Goal: Information Seeking & Learning: Learn about a topic

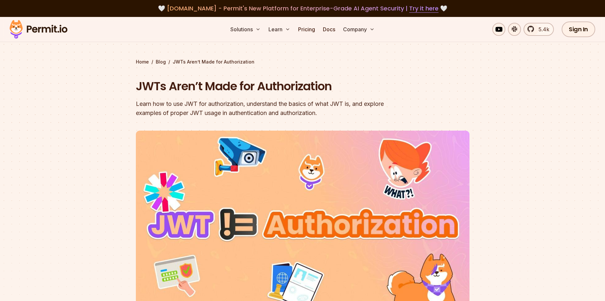
scroll to position [33, 0]
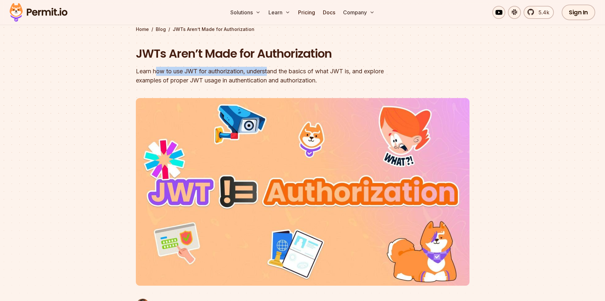
drag, startPoint x: 157, startPoint y: 67, endPoint x: 275, endPoint y: 72, distance: 118.7
click at [275, 72] on div "Learn how to use JWT for authorization, understand the basics of what JWT is, a…" at bounding box center [261, 76] width 250 height 18
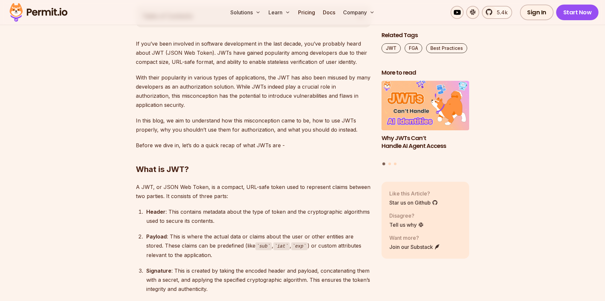
scroll to position [326, 0]
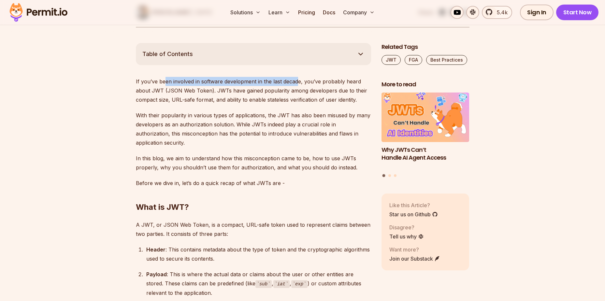
drag, startPoint x: 164, startPoint y: 81, endPoint x: 296, endPoint y: 81, distance: 132.0
click at [296, 81] on p "If you’ve been involved in software development in the last decade, you’ve prob…" at bounding box center [253, 90] width 235 height 27
drag, startPoint x: 201, startPoint y: 80, endPoint x: 220, endPoint y: 93, distance: 23.0
click at [213, 93] on p "If you’ve been involved in software development in the last decade, you’ve prob…" at bounding box center [253, 90] width 235 height 27
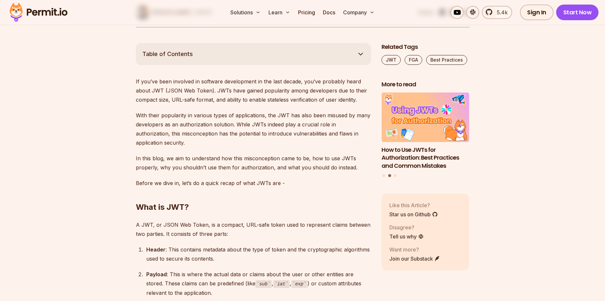
click at [220, 93] on p "If you’ve been involved in software development in the last decade, you’ve prob…" at bounding box center [253, 90] width 235 height 27
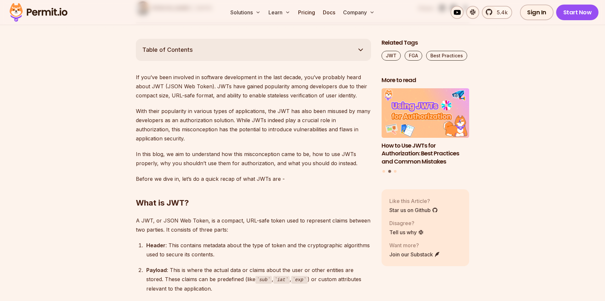
scroll to position [359, 0]
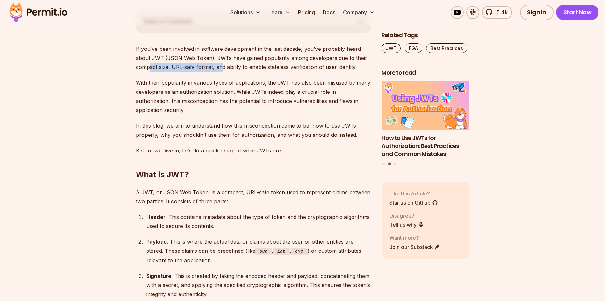
drag, startPoint x: 151, startPoint y: 67, endPoint x: 220, endPoint y: 69, distance: 69.5
click at [220, 69] on p "If you’ve been involved in software development in the last decade, you’ve prob…" at bounding box center [253, 57] width 235 height 27
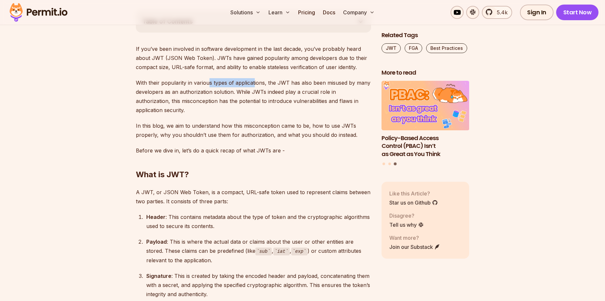
drag, startPoint x: 215, startPoint y: 84, endPoint x: 254, endPoint y: 84, distance: 38.8
click at [254, 84] on p "With their popularity in various types of applications, the JWT has also been m…" at bounding box center [253, 96] width 235 height 37
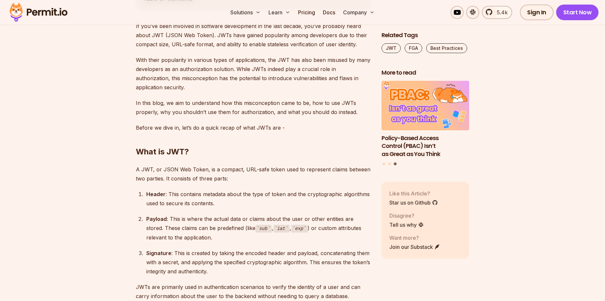
scroll to position [391, 0]
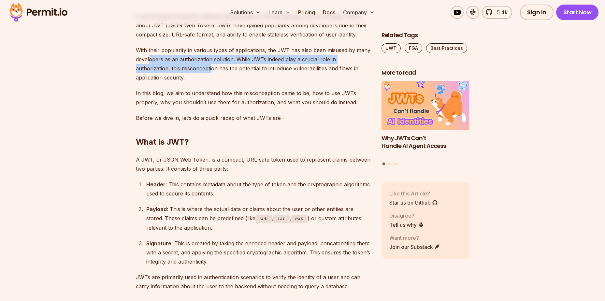
drag, startPoint x: 165, startPoint y: 62, endPoint x: 213, endPoint y: 66, distance: 47.7
click at [213, 66] on p "With their popularity in various types of applications, the JWT has also been m…" at bounding box center [253, 64] width 235 height 37
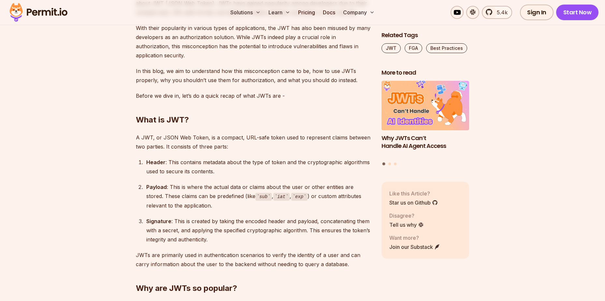
scroll to position [424, 0]
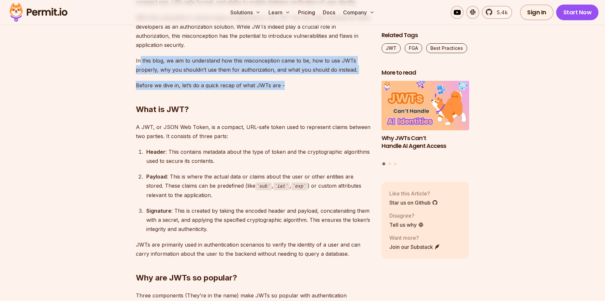
drag, startPoint x: 140, startPoint y: 56, endPoint x: 284, endPoint y: 75, distance: 144.6
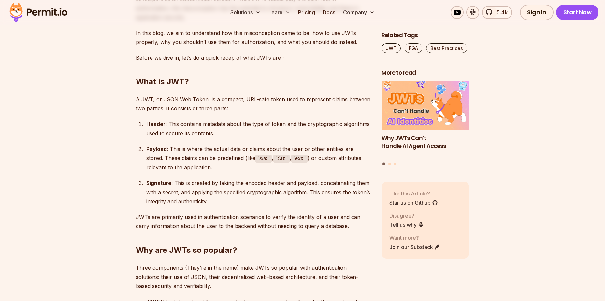
scroll to position [489, 0]
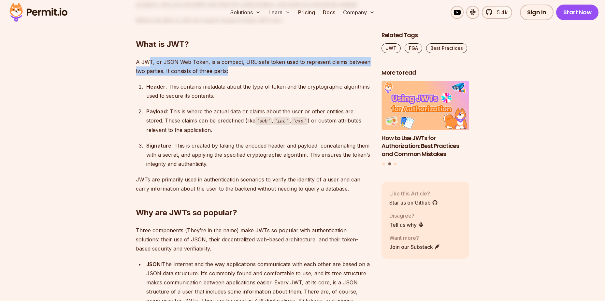
drag, startPoint x: 149, startPoint y: 63, endPoint x: 283, endPoint y: 70, distance: 134.8
click at [283, 70] on p "A JWT, or JSON Web Token, is a compact, URL-safe token used to represent claims…" at bounding box center [253, 66] width 235 height 18
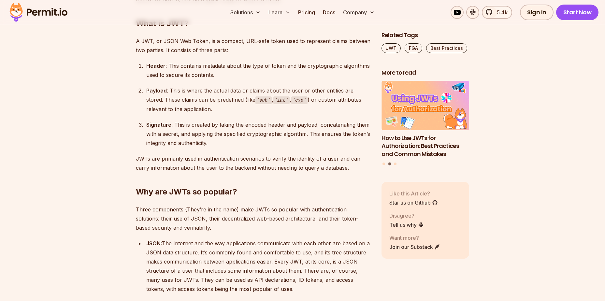
scroll to position [521, 0]
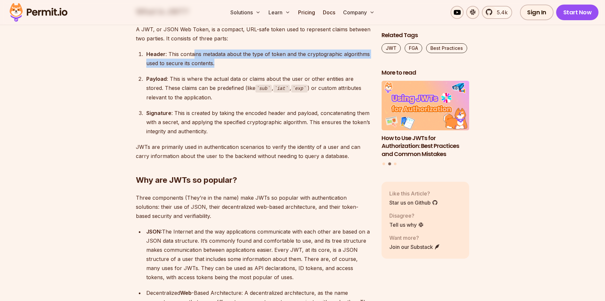
drag, startPoint x: 193, startPoint y: 51, endPoint x: 303, endPoint y: 61, distance: 110.4
click at [303, 61] on div "Header : This contains metadata about the type of token and the cryptographic a…" at bounding box center [258, 59] width 225 height 18
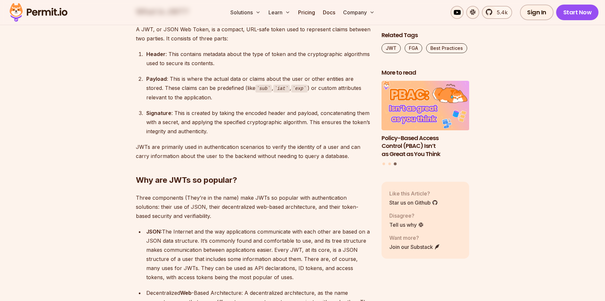
click at [191, 79] on div "Payload : This is where the actual data or claims about the user or other entit…" at bounding box center [258, 88] width 225 height 28
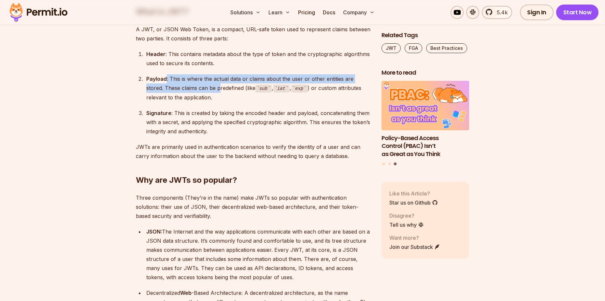
drag, startPoint x: 167, startPoint y: 80, endPoint x: 202, endPoint y: 84, distance: 35.5
click at [202, 84] on div "Payload : This is where the actual data or claims about the user or other entit…" at bounding box center [258, 88] width 225 height 28
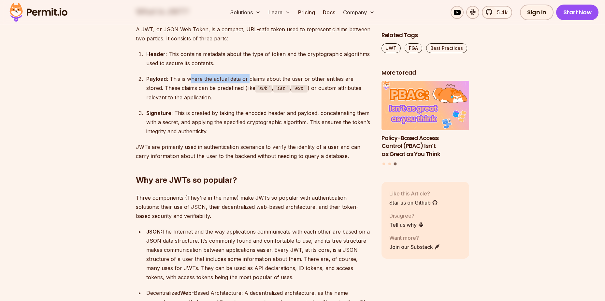
drag, startPoint x: 192, startPoint y: 81, endPoint x: 249, endPoint y: 80, distance: 56.7
click at [249, 80] on div "Payload : This is where the actual data or claims about the user or other entit…" at bounding box center [258, 88] width 225 height 28
drag, startPoint x: 175, startPoint y: 89, endPoint x: 240, endPoint y: 91, distance: 65.2
click at [240, 91] on div "Payload : This is where the actual data or claims about the user or other entit…" at bounding box center [258, 88] width 225 height 28
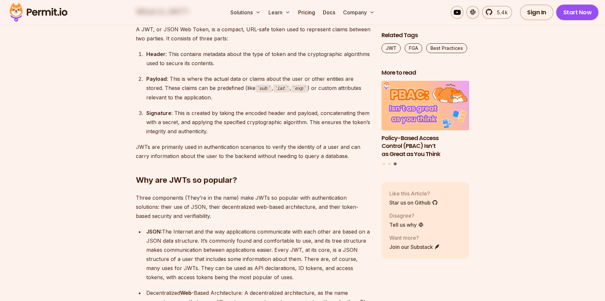
click at [256, 91] on code "sub" at bounding box center [264, 89] width 16 height 8
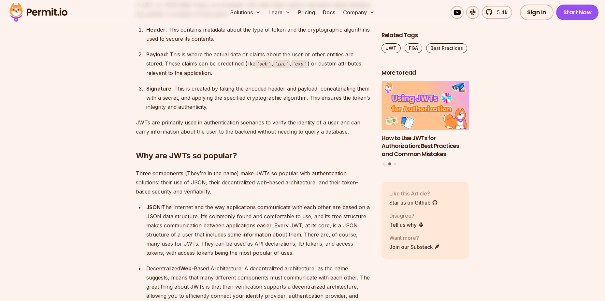
scroll to position [587, 0]
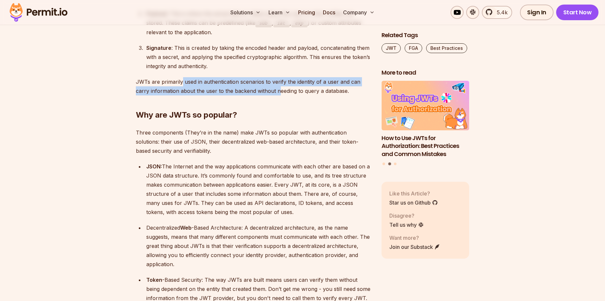
drag, startPoint x: 209, startPoint y: 84, endPoint x: 276, endPoint y: 87, distance: 67.9
click at [276, 87] on p "JWTs are primarily used in authentication scenarios to verify the identity of a…" at bounding box center [253, 86] width 235 height 18
drag, startPoint x: 330, startPoint y: 89, endPoint x: 345, endPoint y: 89, distance: 15.0
click at [345, 89] on p "JWTs are primarily used in authentication scenarios to verify the identity of a…" at bounding box center [253, 86] width 235 height 18
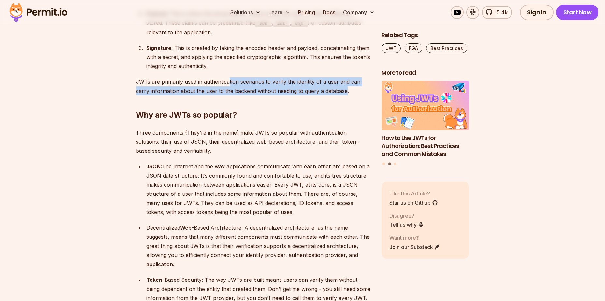
click at [345, 89] on p "JWTs are primarily used in authentication scenarios to verify the identity of a…" at bounding box center [253, 86] width 235 height 18
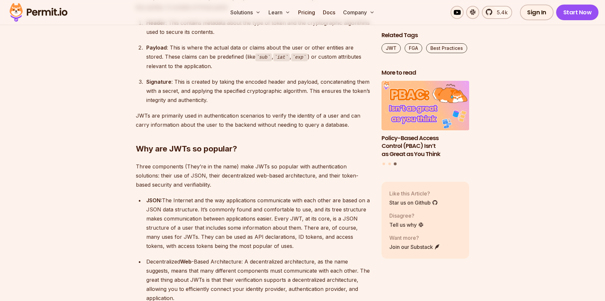
scroll to position [521, 0]
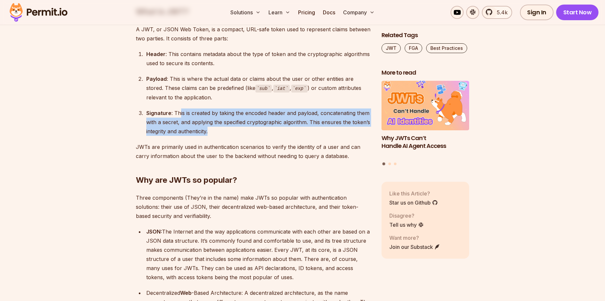
drag, startPoint x: 180, startPoint y: 116, endPoint x: 326, endPoint y: 131, distance: 147.2
click at [326, 131] on div "Signature : This is created by taking the encoded header and payload, concatena…" at bounding box center [258, 122] width 225 height 27
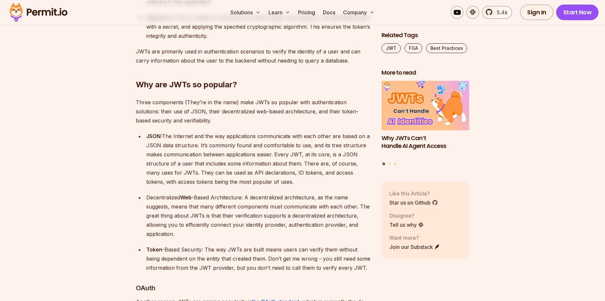
scroll to position [619, 0]
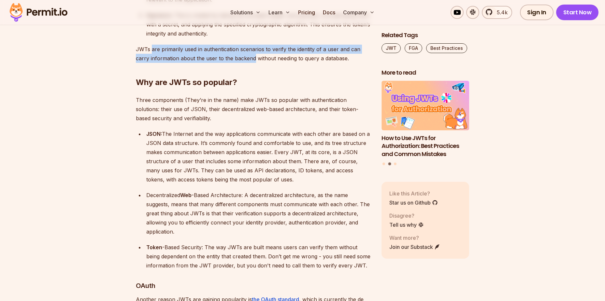
drag, startPoint x: 151, startPoint y: 47, endPoint x: 254, endPoint y: 60, distance: 103.2
click at [253, 60] on p "JWTs are primarily used in authentication scenarios to verify the identity of a…" at bounding box center [253, 54] width 235 height 18
click at [254, 60] on p "JWTs are primarily used in authentication scenarios to verify the identity of a…" at bounding box center [253, 54] width 235 height 18
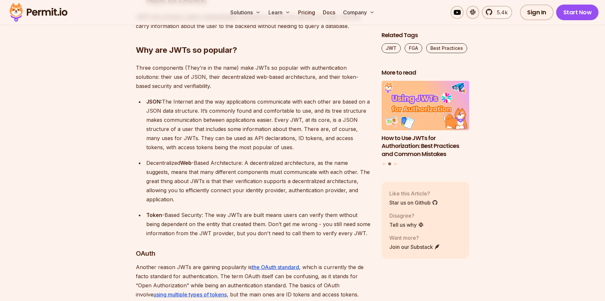
scroll to position [652, 0]
drag, startPoint x: 153, startPoint y: 50, endPoint x: 213, endPoint y: 51, distance: 60.3
click at [213, 51] on h2 "Why are JWTs so popular?" at bounding box center [253, 37] width 235 height 37
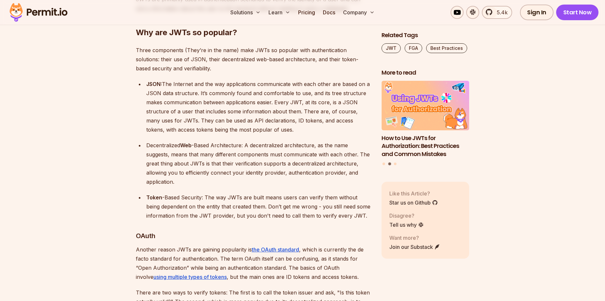
scroll to position [684, 0]
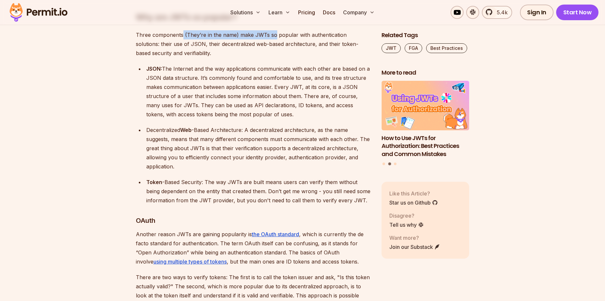
drag, startPoint x: 182, startPoint y: 36, endPoint x: 273, endPoint y: 36, distance: 91.3
click at [273, 36] on p "Three components (They’re in the name) make JWTs so popular with authentication…" at bounding box center [253, 43] width 235 height 27
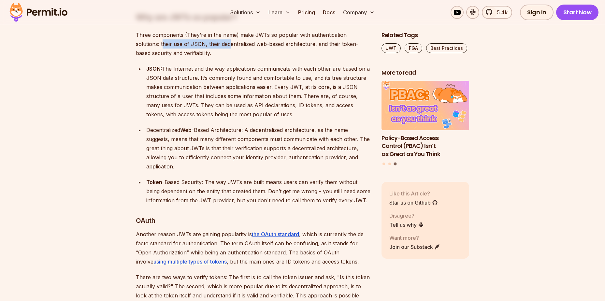
drag, startPoint x: 139, startPoint y: 45, endPoint x: 205, endPoint y: 46, distance: 66.5
click at [205, 46] on p "Three components (They’re in the name) make JWTs so popular with authentication…" at bounding box center [253, 43] width 235 height 27
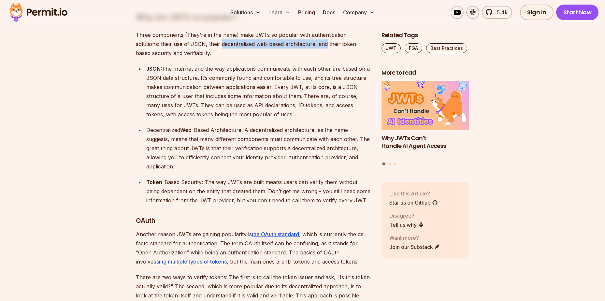
drag, startPoint x: 195, startPoint y: 48, endPoint x: 302, endPoint y: 47, distance: 107.2
click at [302, 46] on p "Three components (They’re in the name) make JWTs so popular with authentication…" at bounding box center [253, 43] width 235 height 27
click at [302, 47] on p "Three components (They’re in the name) make JWTs so popular with authentication…" at bounding box center [253, 43] width 235 height 27
drag, startPoint x: 148, startPoint y: 71, endPoint x: 229, endPoint y: 70, distance: 80.8
click at [229, 70] on div "JSON: The Internet and the way applications communicate with each other are bas…" at bounding box center [258, 91] width 225 height 55
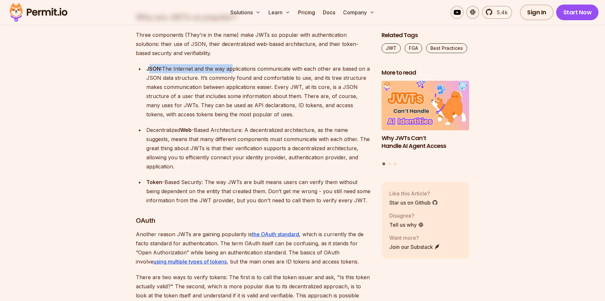
click at [229, 70] on div "JSON: The Internet and the way applications communicate with each other are bas…" at bounding box center [258, 91] width 225 height 55
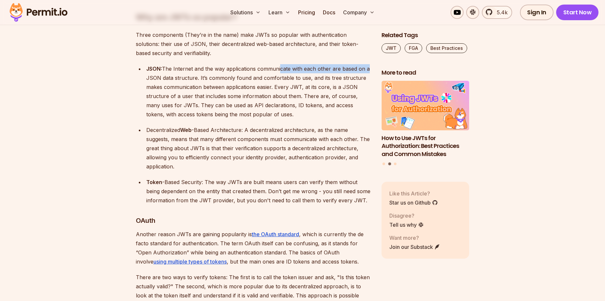
drag, startPoint x: 366, startPoint y: 70, endPoint x: 277, endPoint y: 67, distance: 89.7
click at [277, 67] on div "JSON: The Internet and the way applications communicate with each other are bas…" at bounding box center [258, 91] width 225 height 55
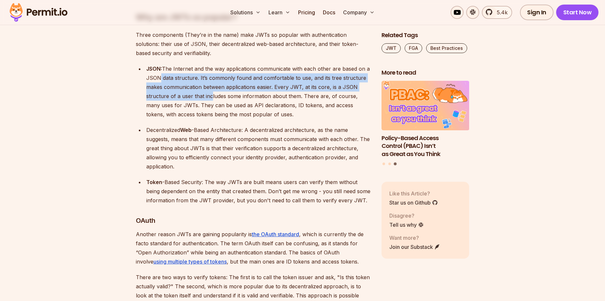
drag, startPoint x: 155, startPoint y: 75, endPoint x: 208, endPoint y: 99, distance: 57.6
click at [208, 99] on div "JSON: The Internet and the way applications communicate with each other are bas…" at bounding box center [258, 91] width 225 height 55
click at [207, 99] on div "JSON: The Internet and the way applications communicate with each other are bas…" at bounding box center [258, 91] width 225 height 55
click at [195, 99] on div "JSON: The Internet and the way applications communicate with each other are bas…" at bounding box center [258, 91] width 225 height 55
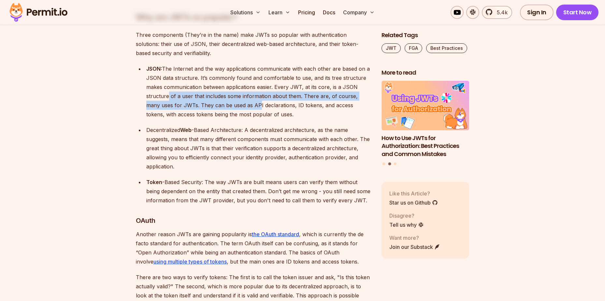
drag, startPoint x: 165, startPoint y: 95, endPoint x: 239, endPoint y: 108, distance: 75.3
click at [239, 108] on div "JSON: The Internet and the way applications communicate with each other are bas…" at bounding box center [258, 91] width 225 height 55
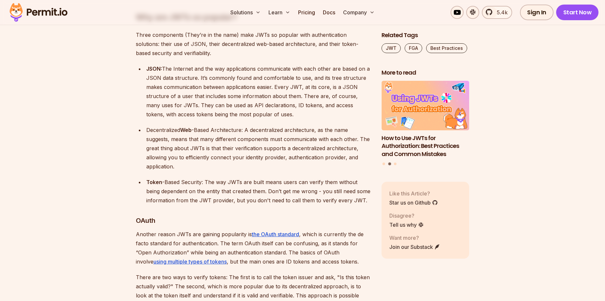
click at [247, 122] on ul "JSON: The Internet and the way applications communicate with each other are bas…" at bounding box center [253, 134] width 235 height 141
drag, startPoint x: 189, startPoint y: 105, endPoint x: 288, endPoint y: 105, distance: 98.8
click at [288, 105] on div "JSON: The Internet and the way applications communicate with each other are bas…" at bounding box center [258, 91] width 225 height 55
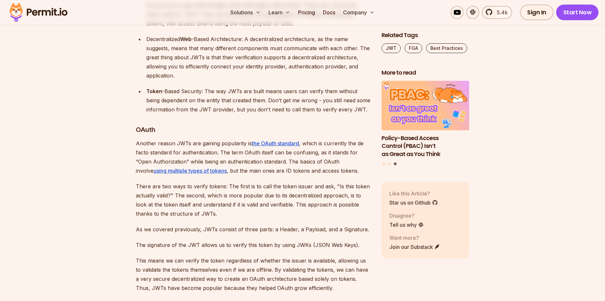
scroll to position [782, 0]
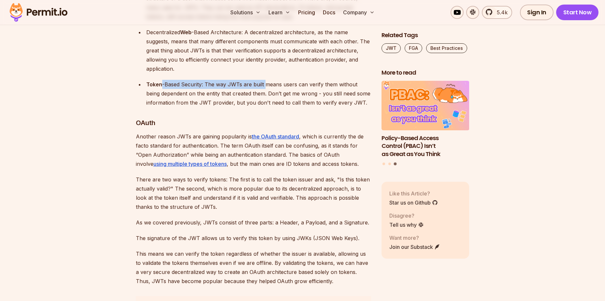
drag, startPoint x: 161, startPoint y: 84, endPoint x: 265, endPoint y: 89, distance: 104.4
click at [265, 89] on div "Token -Based Security: The way JWTs are built means users can verify them witho…" at bounding box center [258, 93] width 225 height 27
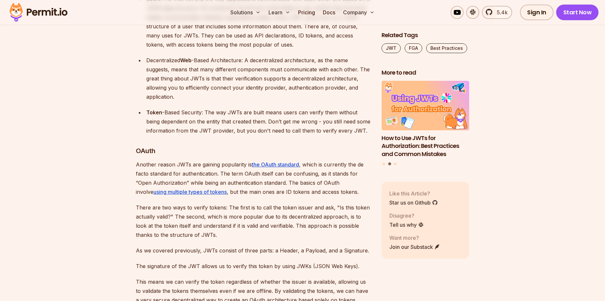
scroll to position [717, 0]
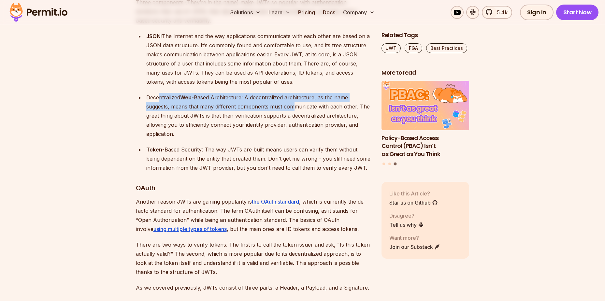
drag, startPoint x: 160, startPoint y: 95, endPoint x: 296, endPoint y: 107, distance: 136.5
click at [296, 107] on div "Decentralized Web -Based Architecture: A decentralized architecture, as the nam…" at bounding box center [258, 116] width 225 height 46
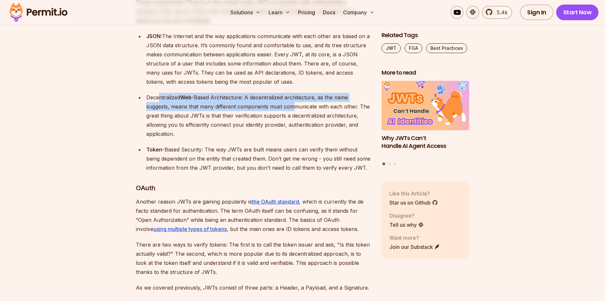
click at [290, 109] on div "Decentralized Web -Based Architecture: A decentralized architecture, as the nam…" at bounding box center [258, 116] width 225 height 46
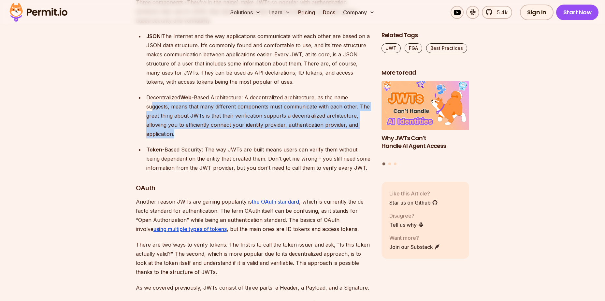
drag, startPoint x: 153, startPoint y: 110, endPoint x: 252, endPoint y: 130, distance: 100.7
click at [252, 130] on div "Decentralized Web -Based Architecture: A decentralized architecture, as the nam…" at bounding box center [258, 116] width 225 height 46
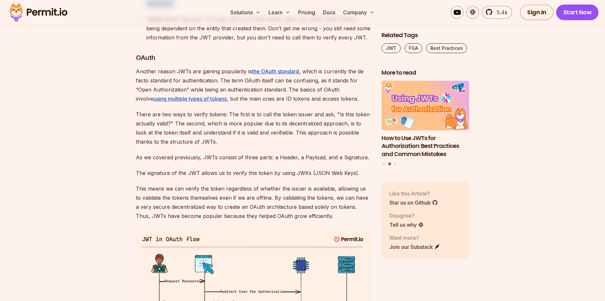
scroll to position [815, 0]
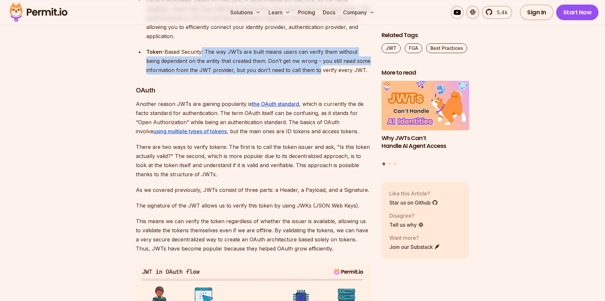
drag, startPoint x: 299, startPoint y: 61, endPoint x: 316, endPoint y: 72, distance: 20.9
click at [316, 72] on div "Token -Based Security: The way JWTs are built means users can verify them witho…" at bounding box center [258, 60] width 225 height 27
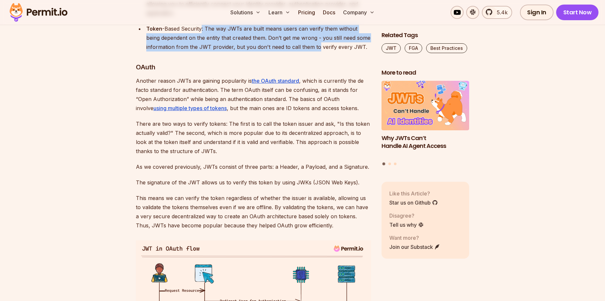
scroll to position [847, 0]
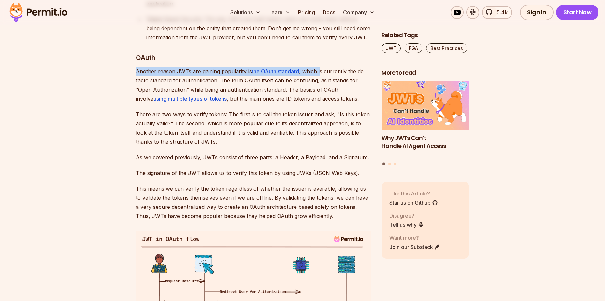
drag, startPoint x: 135, startPoint y: 74, endPoint x: 319, endPoint y: 71, distance: 184.5
click at [319, 71] on p "Another reason JWTs are gaining popularity is the OAuth standard , which is cur…" at bounding box center [253, 85] width 235 height 37
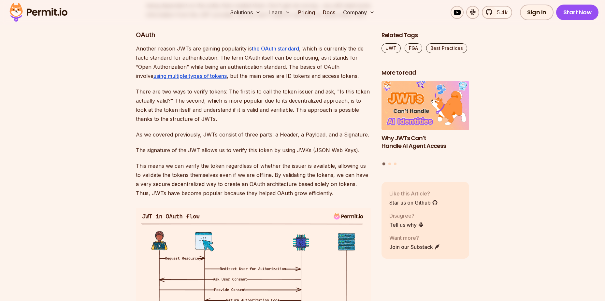
scroll to position [880, 0]
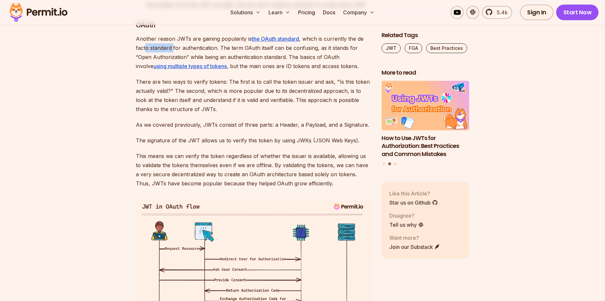
drag, startPoint x: 158, startPoint y: 49, endPoint x: 172, endPoint y: 48, distance: 14.4
click at [172, 48] on p "Another reason JWTs are gaining popularity is the OAuth standard , which is cur…" at bounding box center [253, 52] width 235 height 37
drag, startPoint x: 151, startPoint y: 50, endPoint x: 292, endPoint y: 49, distance: 140.5
click at [292, 49] on p "Another reason JWTs are gaining popularity is the OAuth standard , which is cur…" at bounding box center [253, 52] width 235 height 37
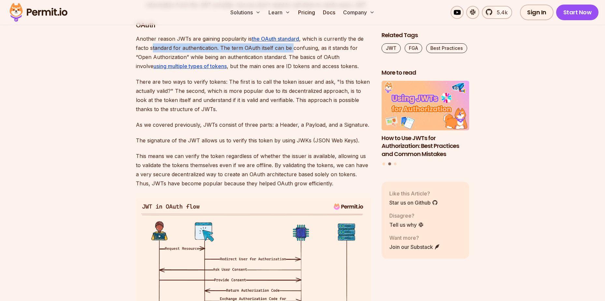
click at [292, 49] on p "Another reason JWTs are gaining popularity is the OAuth standard , which is cur…" at bounding box center [253, 52] width 235 height 37
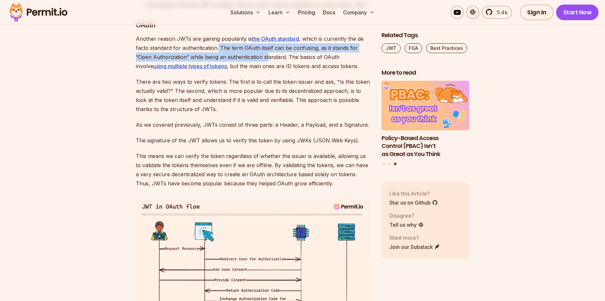
drag, startPoint x: 217, startPoint y: 49, endPoint x: 269, endPoint y: 52, distance: 51.3
click at [269, 52] on p "Another reason JWTs are gaining popularity is the OAuth standard , which is cur…" at bounding box center [253, 52] width 235 height 37
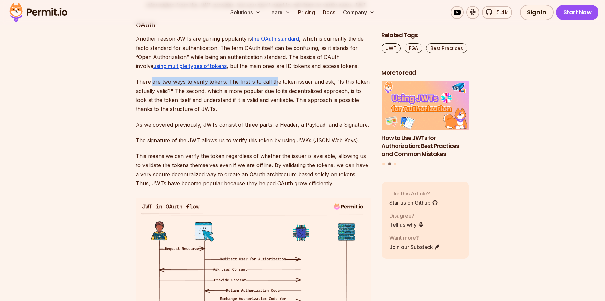
drag, startPoint x: 151, startPoint y: 80, endPoint x: 275, endPoint y: 84, distance: 124.3
click at [275, 84] on p "There are two ways to verify tokens: The first is to call the token issuer and …" at bounding box center [253, 95] width 235 height 37
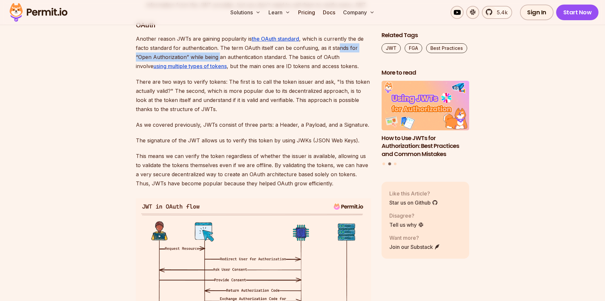
drag, startPoint x: 220, startPoint y: 52, endPoint x: 336, endPoint y: 51, distance: 116.4
click at [336, 51] on p "Another reason JWTs are gaining popularity is the OAuth standard , which is cur…" at bounding box center [253, 52] width 235 height 37
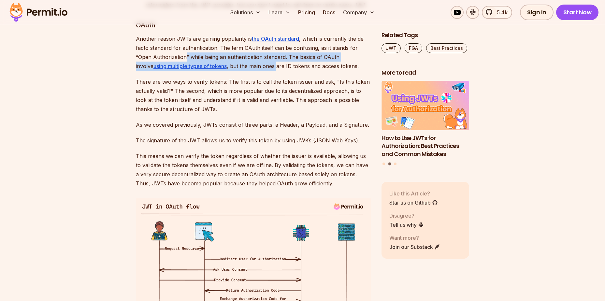
drag, startPoint x: 184, startPoint y: 59, endPoint x: 260, endPoint y: 64, distance: 75.8
click at [260, 64] on p "Another reason JWTs are gaining popularity is the OAuth standard , which is cur…" at bounding box center [253, 52] width 235 height 37
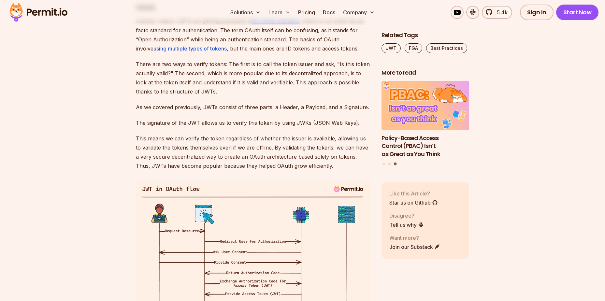
scroll to position [913, 0]
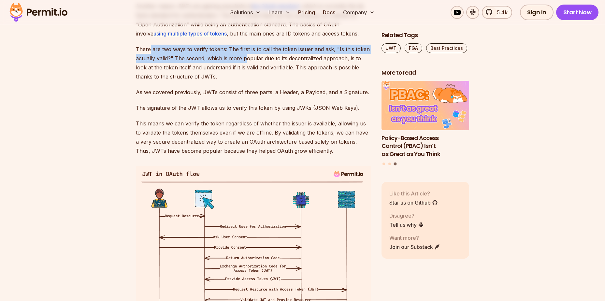
click at [246, 63] on p "There are two ways to verify tokens: The first is to call the token issuer and …" at bounding box center [253, 63] width 235 height 37
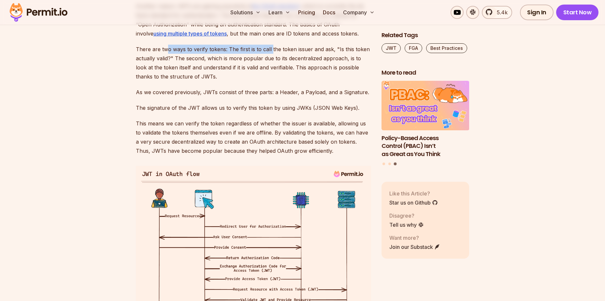
drag, startPoint x: 168, startPoint y: 49, endPoint x: 271, endPoint y: 46, distance: 103.7
click at [271, 46] on p "There are two ways to verify tokens: The first is to call the token issuer and …" at bounding box center [253, 63] width 235 height 37
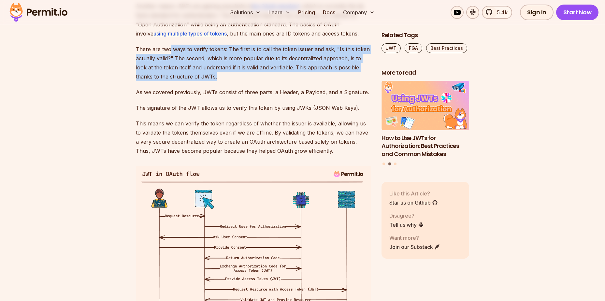
drag, startPoint x: 257, startPoint y: 50, endPoint x: 320, endPoint y: 79, distance: 69.9
click at [320, 79] on p "There are two ways to verify tokens: The first is to call the token issuer and …" at bounding box center [253, 63] width 235 height 37
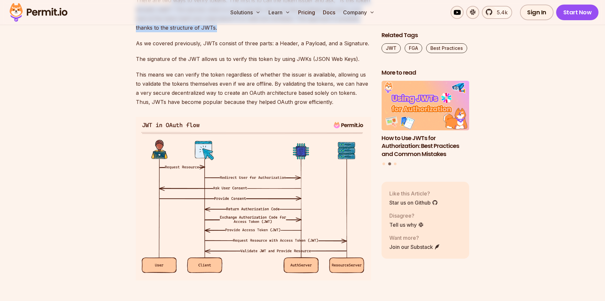
scroll to position [945, 0]
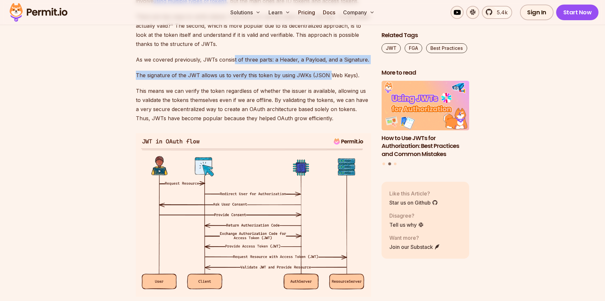
drag, startPoint x: 233, startPoint y: 62, endPoint x: 329, endPoint y: 66, distance: 95.6
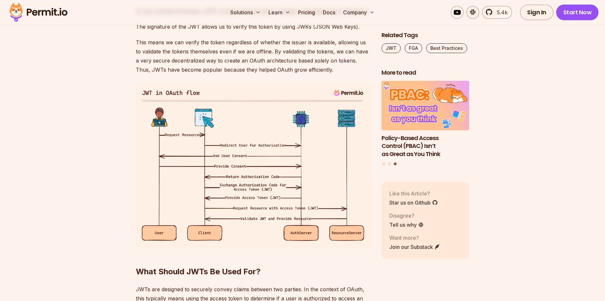
scroll to position [978, 0]
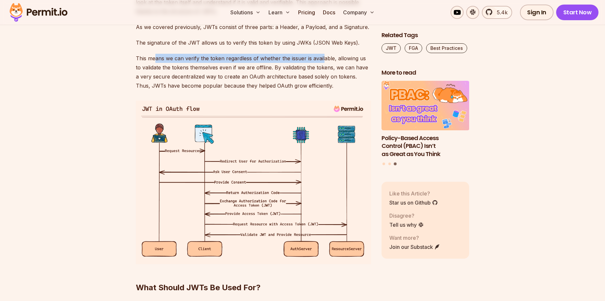
drag, startPoint x: 154, startPoint y: 58, endPoint x: 324, endPoint y: 52, distance: 169.9
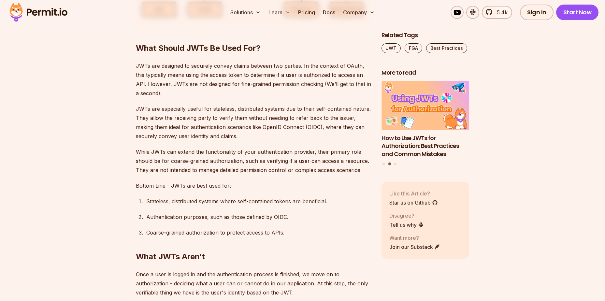
scroll to position [1206, 0]
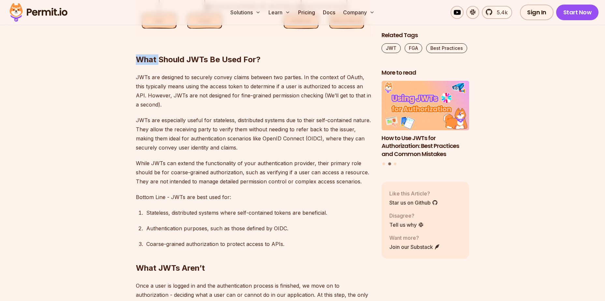
drag, startPoint x: 159, startPoint y: 51, endPoint x: 126, endPoint y: 54, distance: 32.7
click at [211, 64] on h2 "What Should JWTs Be Used For?" at bounding box center [253, 46] width 235 height 37
drag, startPoint x: 256, startPoint y: 61, endPoint x: 171, endPoint y: 64, distance: 84.8
click at [171, 64] on h2 "What Should JWTs Be Used For?" at bounding box center [253, 46] width 235 height 37
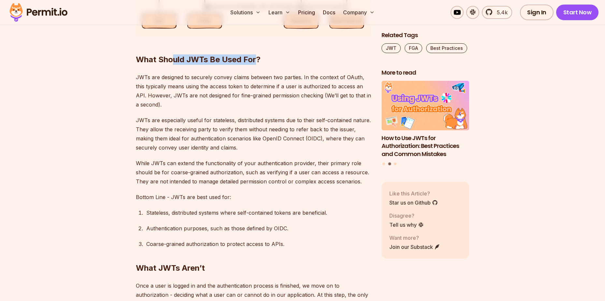
click at [171, 64] on h2 "What Should JWTs Be Used For?" at bounding box center [253, 46] width 235 height 37
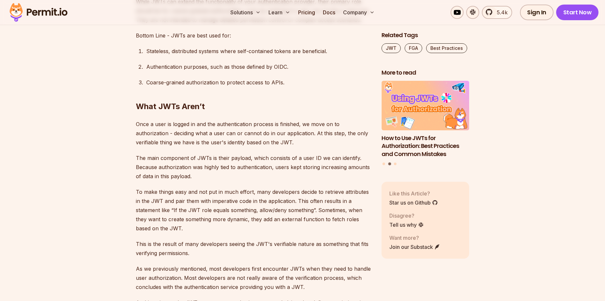
scroll to position [1369, 0]
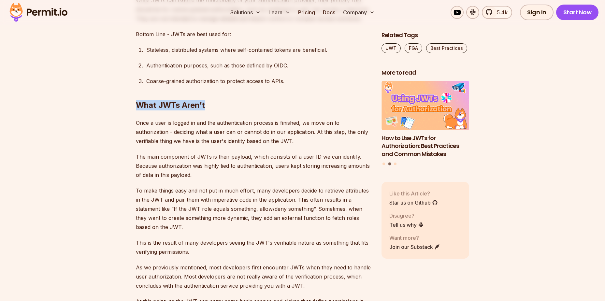
drag, startPoint x: 254, startPoint y: 99, endPoint x: 128, endPoint y: 103, distance: 125.9
click at [128, 103] on section "Table of Contents If you’ve been involved in software development in the last d…" at bounding box center [302, 237] width 605 height 2475
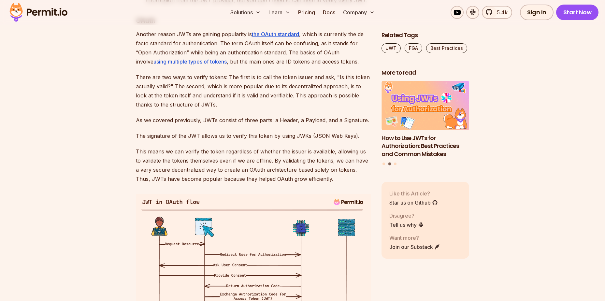
scroll to position [847, 0]
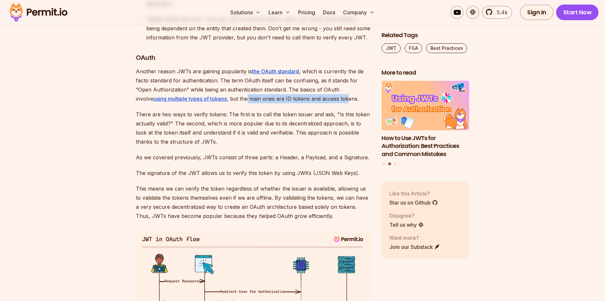
drag, startPoint x: 230, startPoint y: 96, endPoint x: 330, endPoint y: 96, distance: 100.4
click at [330, 96] on p "Another reason JWTs are gaining popularity is the OAuth standard , which is cur…" at bounding box center [253, 85] width 235 height 37
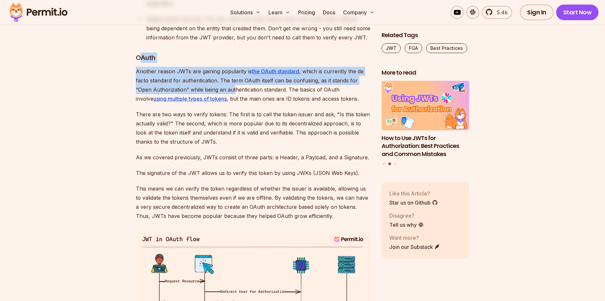
drag, startPoint x: 142, startPoint y: 61, endPoint x: 234, endPoint y: 90, distance: 96.7
click at [234, 90] on p "Another reason JWTs are gaining popularity is the OAuth standard , which is cur…" at bounding box center [253, 85] width 235 height 37
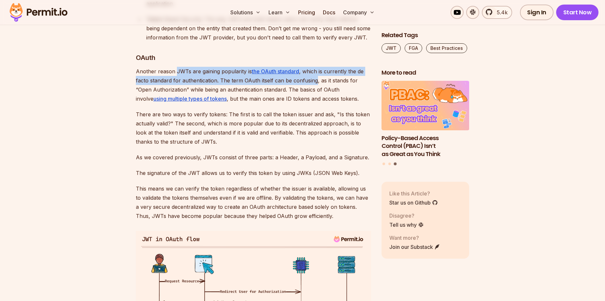
drag, startPoint x: 175, startPoint y: 66, endPoint x: 316, endPoint y: 76, distance: 140.8
click at [316, 76] on p "Another reason JWTs are gaining popularity is the OAuth standard , which is cur…" at bounding box center [253, 85] width 235 height 37
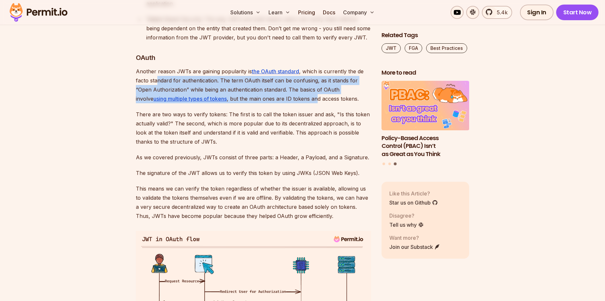
drag, startPoint x: 157, startPoint y: 78, endPoint x: 299, endPoint y: 99, distance: 143.6
click at [299, 97] on p "Another reason JWTs are gaining popularity is the OAuth standard , which is cur…" at bounding box center [253, 85] width 235 height 37
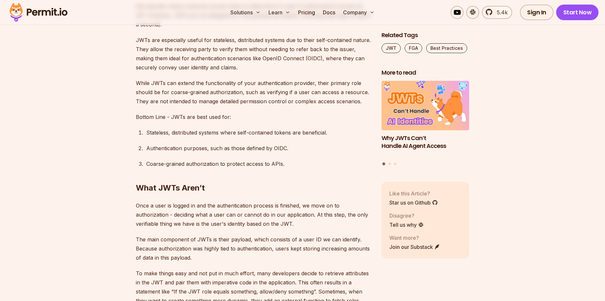
scroll to position [1271, 0]
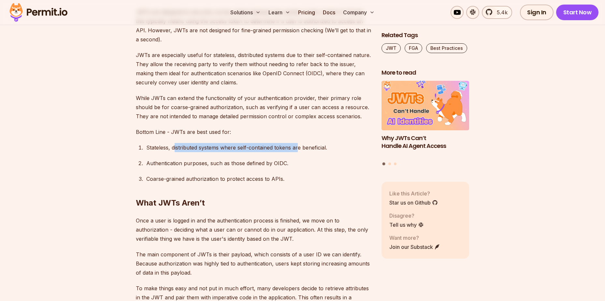
drag, startPoint x: 175, startPoint y: 146, endPoint x: 299, endPoint y: 150, distance: 123.6
click at [299, 150] on div "Stateless, distributed systems where self-contained tokens are beneficial." at bounding box center [258, 147] width 225 height 9
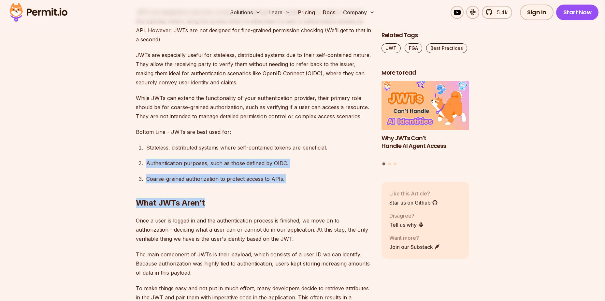
drag, startPoint x: 222, startPoint y: 165, endPoint x: 301, endPoint y: 173, distance: 79.7
click at [301, 173] on div "If you’ve been involved in software development in the last decade, you’ve prob…" at bounding box center [253, 285] width 235 height 2307
click at [301, 173] on h2 "What JWTs Aren’t" at bounding box center [253, 190] width 235 height 37
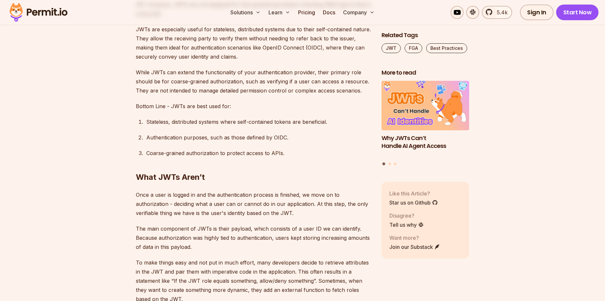
scroll to position [1336, 0]
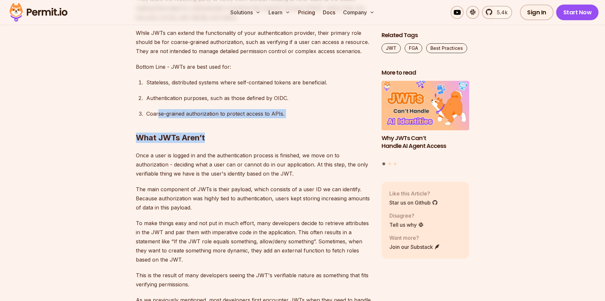
drag, startPoint x: 274, startPoint y: 120, endPoint x: 296, endPoint y: 122, distance: 21.2
click at [296, 122] on div "If you’ve been involved in software development in the last decade, you’ve prob…" at bounding box center [253, 220] width 235 height 2307
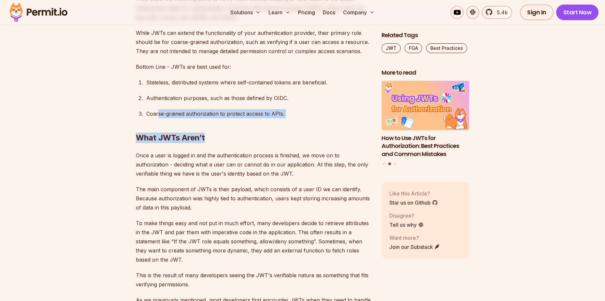
click at [296, 122] on h2 "What JWTs Aren’t" at bounding box center [253, 125] width 235 height 37
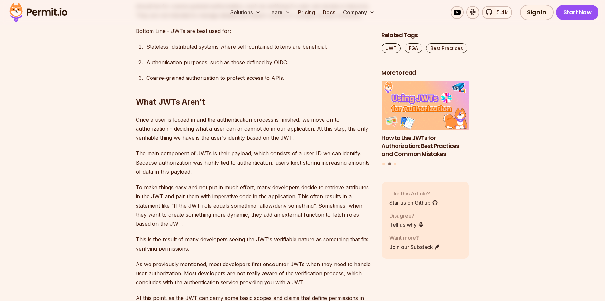
scroll to position [1434, 0]
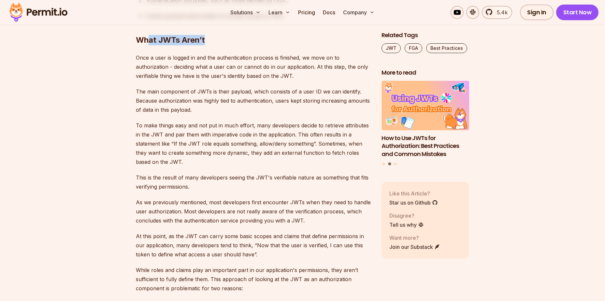
drag, startPoint x: 226, startPoint y: 40, endPoint x: 149, endPoint y: 43, distance: 77.0
click at [149, 43] on h2 "What JWTs Aren’t" at bounding box center [253, 27] width 235 height 37
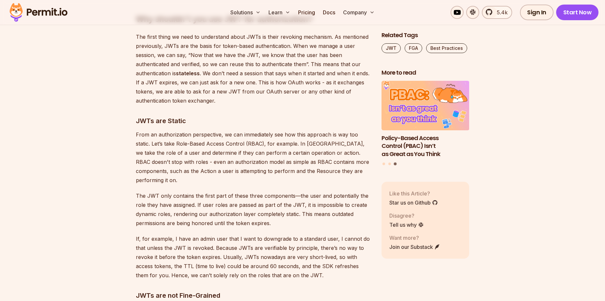
scroll to position [1727, 0]
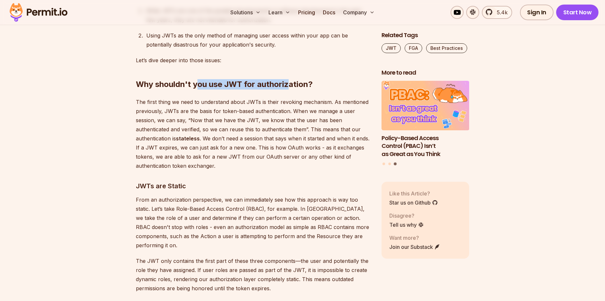
drag, startPoint x: 202, startPoint y: 85, endPoint x: 291, endPoint y: 89, distance: 88.7
click at [291, 89] on h2 "Why shouldn't you use JWT for authorization?" at bounding box center [253, 71] width 235 height 37
click at [288, 126] on p "The first thing we need to understand about JWTs is their revoking mechanism. A…" at bounding box center [253, 133] width 235 height 73
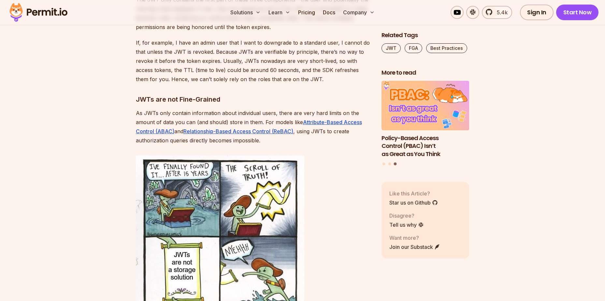
scroll to position [1988, 0]
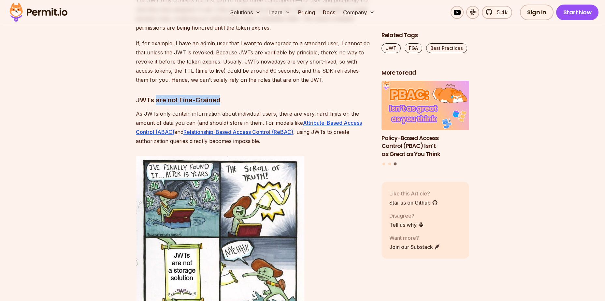
drag, startPoint x: 235, startPoint y: 91, endPoint x: 141, endPoint y: 87, distance: 93.9
click at [141, 95] on h3 "JWTs are not Fine-Grained" at bounding box center [253, 100] width 235 height 10
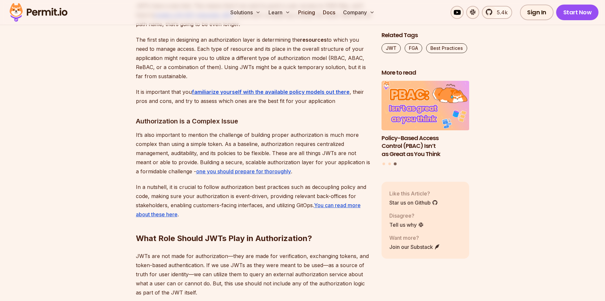
scroll to position [2379, 0]
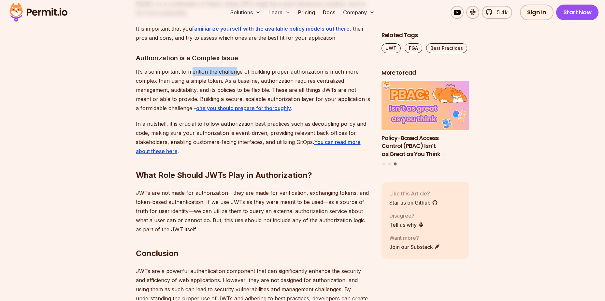
drag, startPoint x: 207, startPoint y: 54, endPoint x: 185, endPoint y: 57, distance: 22.0
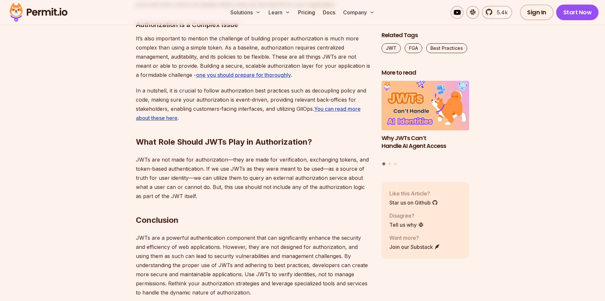
scroll to position [2444, 0]
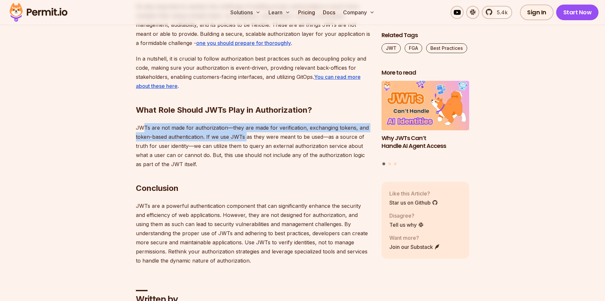
drag, startPoint x: 158, startPoint y: 122, endPoint x: 245, endPoint y: 124, distance: 87.0
click at [245, 124] on p "JWTs are not made for authorization—they are made for verification, exchanging …" at bounding box center [253, 146] width 235 height 46
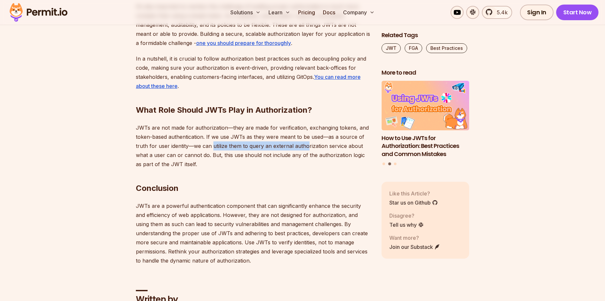
drag, startPoint x: 213, startPoint y: 137, endPoint x: 307, endPoint y: 140, distance: 93.6
click at [307, 140] on p "JWTs are not made for authorization—they are made for verification, exchanging …" at bounding box center [253, 146] width 235 height 46
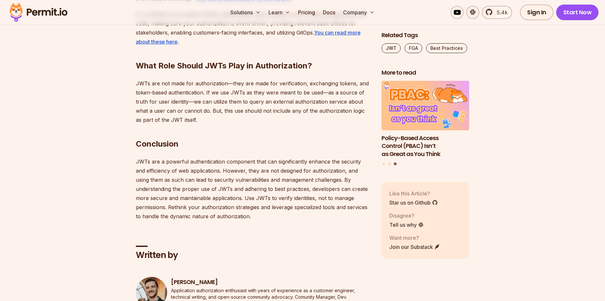
scroll to position [2477, 0]
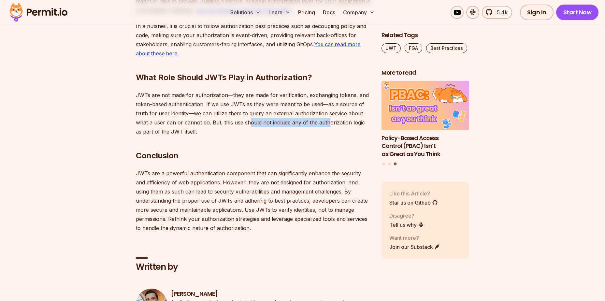
drag, startPoint x: 285, startPoint y: 118, endPoint x: 330, endPoint y: 117, distance: 44.4
click at [330, 117] on p "JWTs are not made for authorization—they are made for verification, exchanging …" at bounding box center [253, 114] width 235 height 46
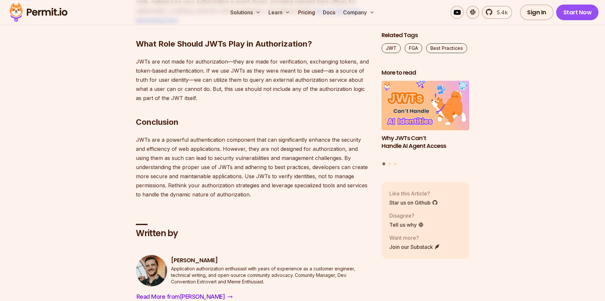
scroll to position [2542, 0]
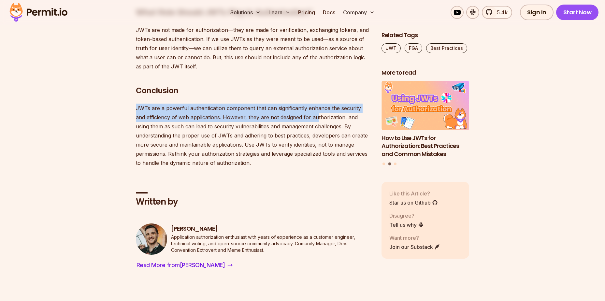
drag, startPoint x: 137, startPoint y: 98, endPoint x: 307, endPoint y: 109, distance: 170.8
click at [307, 109] on p "JWTs are a powerful authentication component that can significantly enhance the…" at bounding box center [253, 136] width 235 height 64
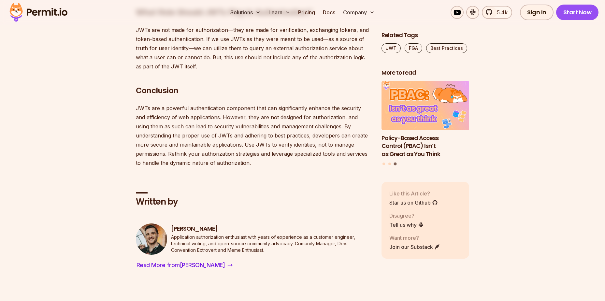
click at [334, 134] on p "JWTs are a powerful authentication component that can significantly enhance the…" at bounding box center [253, 136] width 235 height 64
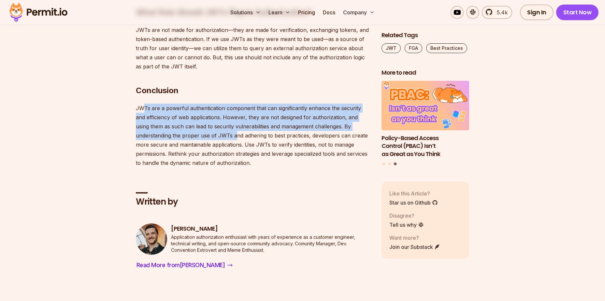
drag, startPoint x: 142, startPoint y: 99, endPoint x: 238, endPoint y: 131, distance: 100.6
click at [237, 131] on p "JWTs are a powerful authentication component that can significantly enhance the…" at bounding box center [253, 136] width 235 height 64
click at [238, 131] on p "JWTs are a powerful authentication component that can significantly enhance the…" at bounding box center [253, 136] width 235 height 64
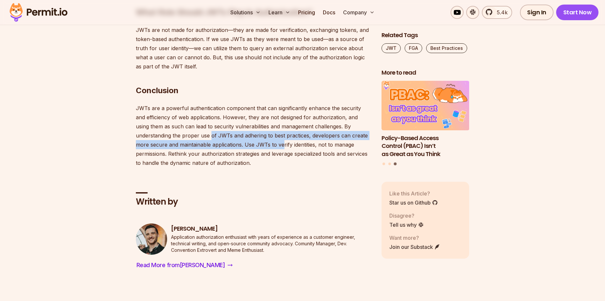
drag, startPoint x: 212, startPoint y: 124, endPoint x: 282, endPoint y: 134, distance: 70.4
click at [282, 134] on p "JWTs are a powerful authentication component that can significantly enhance the…" at bounding box center [253, 136] width 235 height 64
